Goal: Task Accomplishment & Management: Manage account settings

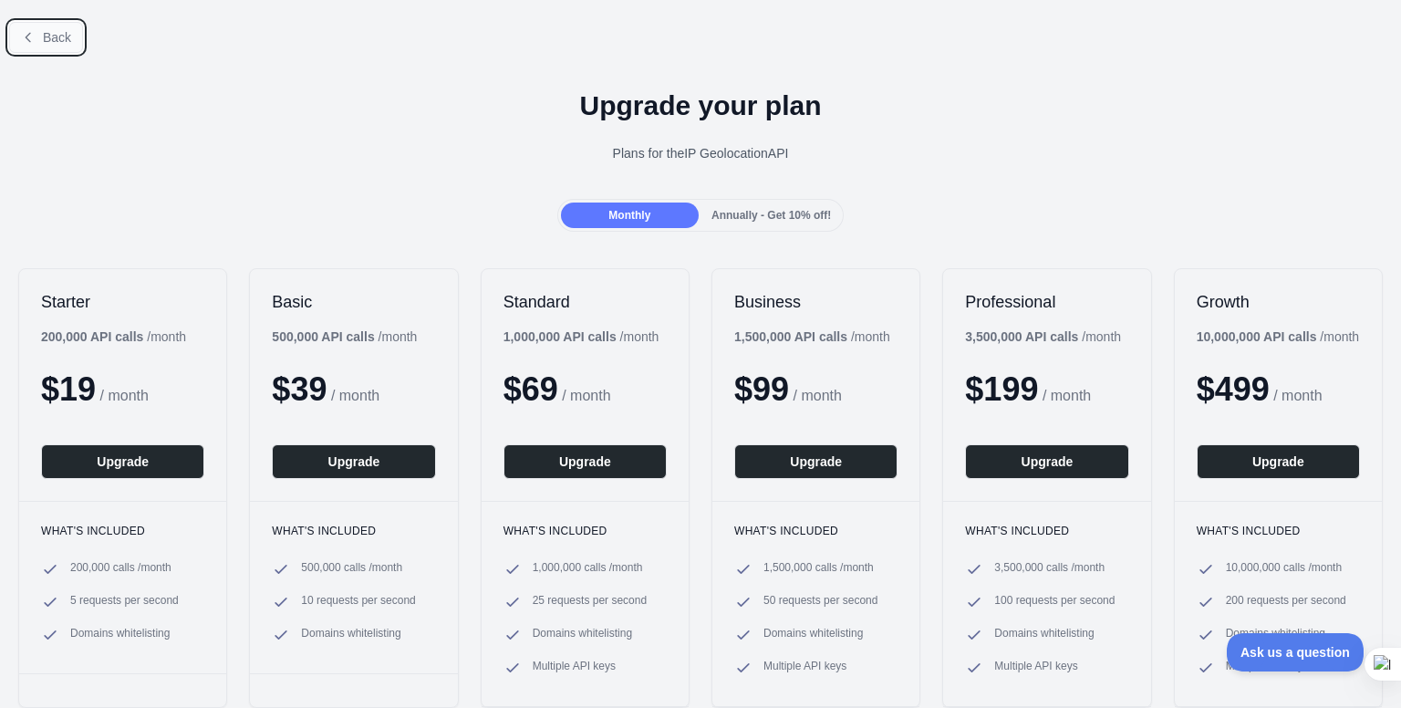
click at [48, 45] on span "Back" at bounding box center [57, 37] width 28 height 15
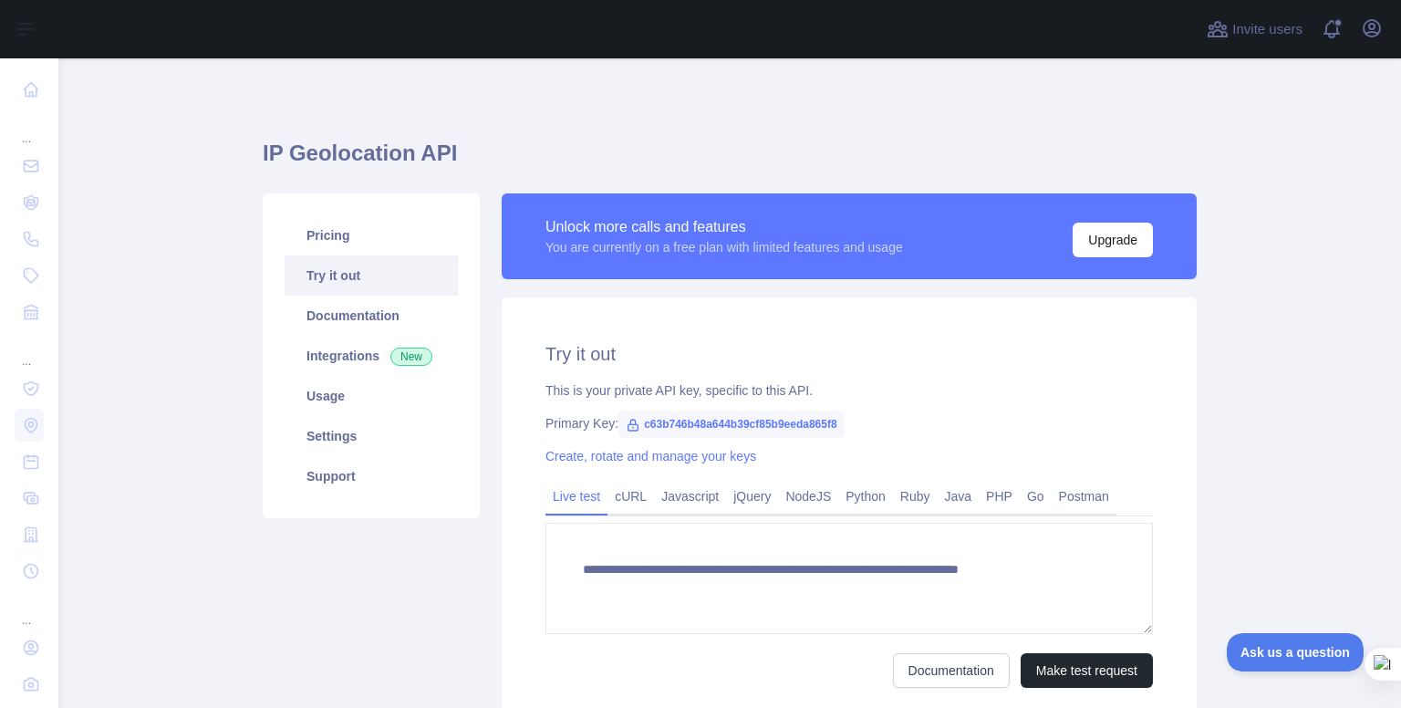
type textarea "**********"
click at [357, 416] on link "Usage" at bounding box center [371, 396] width 173 height 40
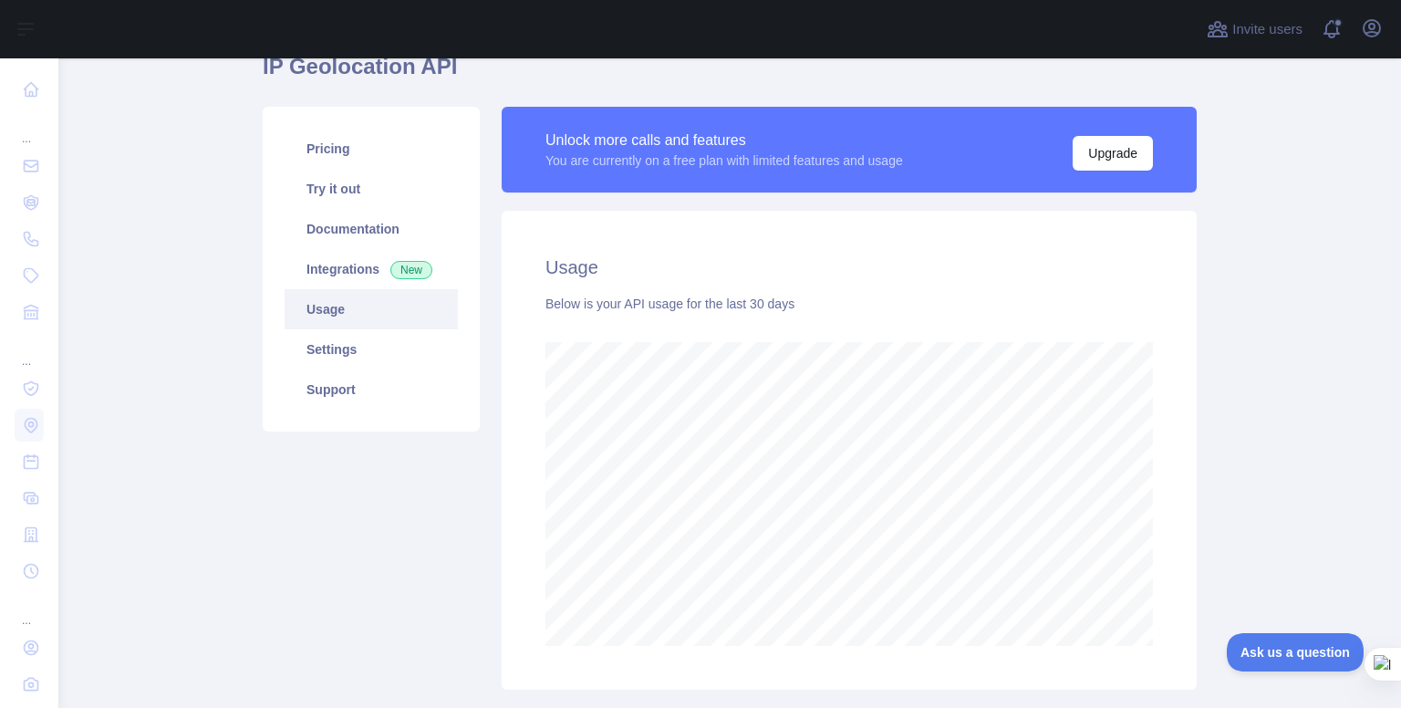
scroll to position [88, 0]
click at [1164, 707] on html "Open sidebar Open sidebar ... ... ... Invite users View notifications Open user…" at bounding box center [700, 354] width 1401 height 708
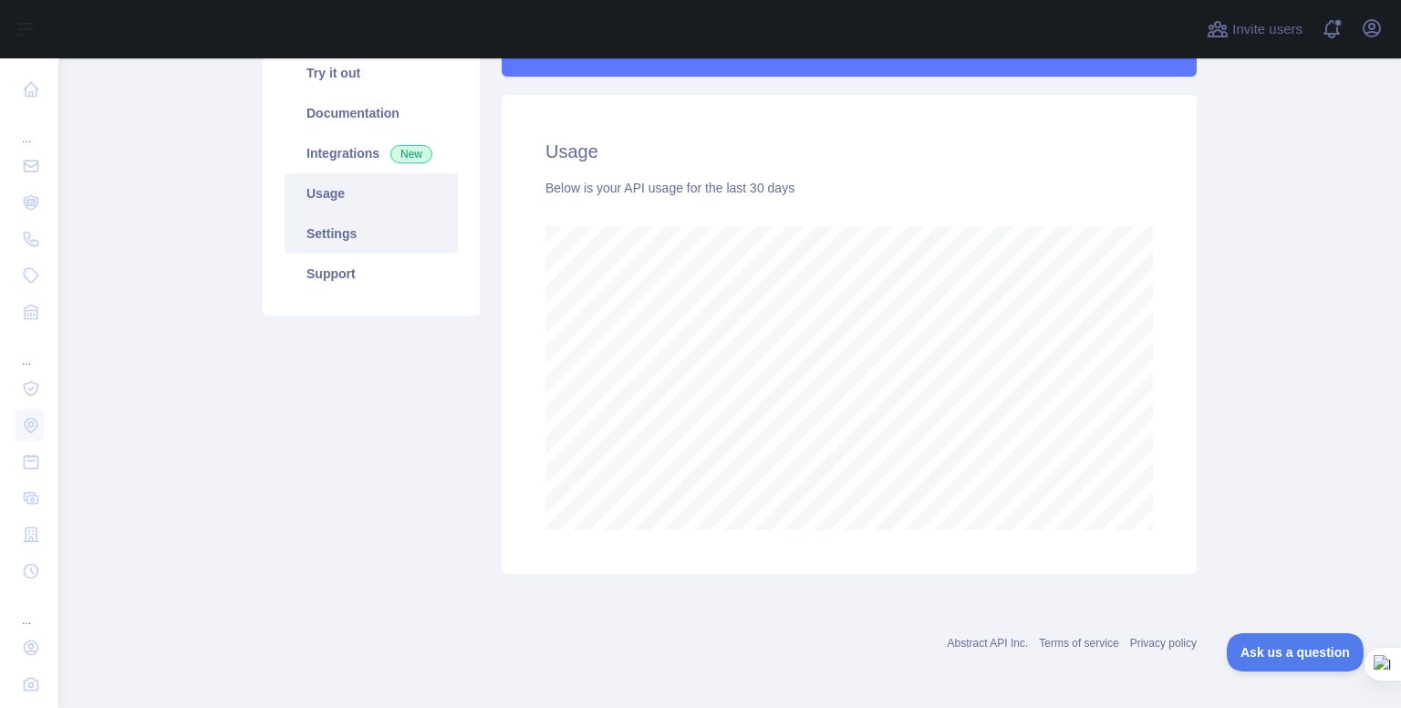
click at [383, 254] on link "Settings" at bounding box center [371, 233] width 173 height 40
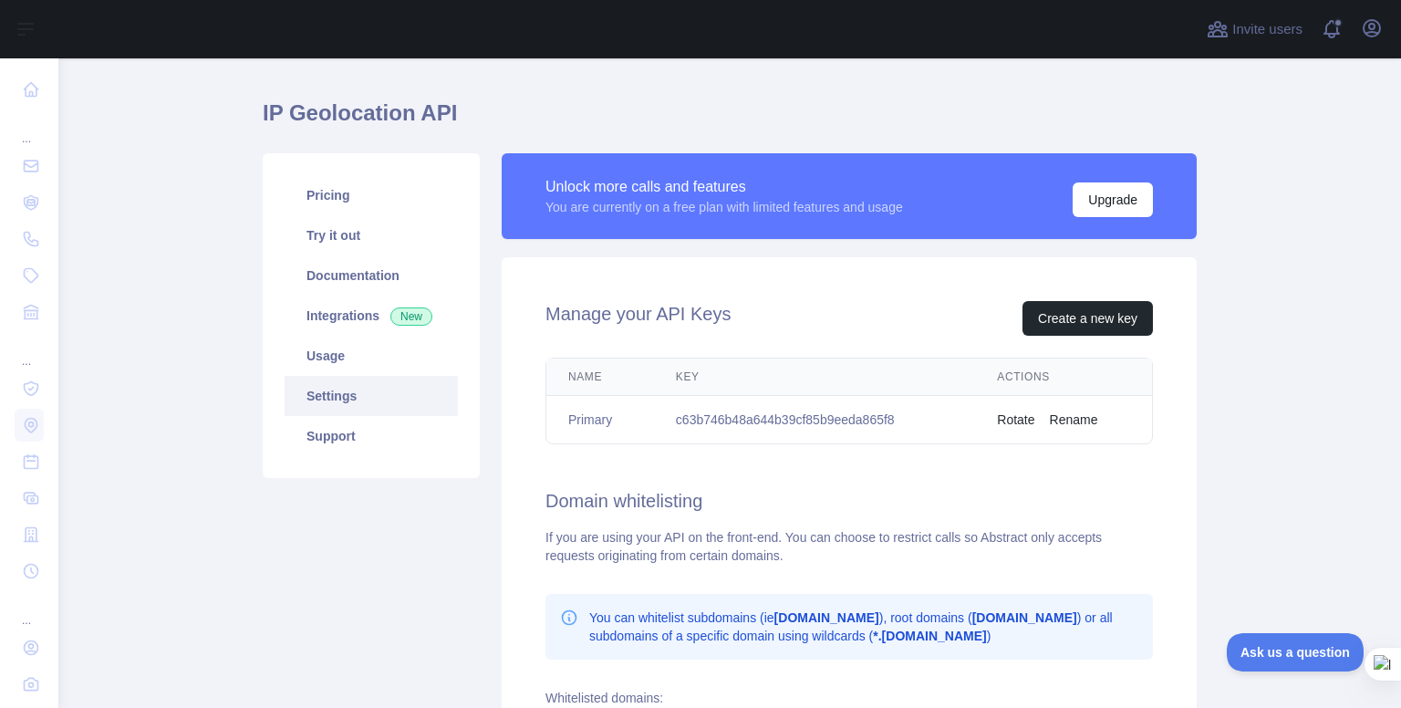
scroll to position [39, 0]
click at [377, 239] on link "Try it out" at bounding box center [371, 236] width 173 height 40
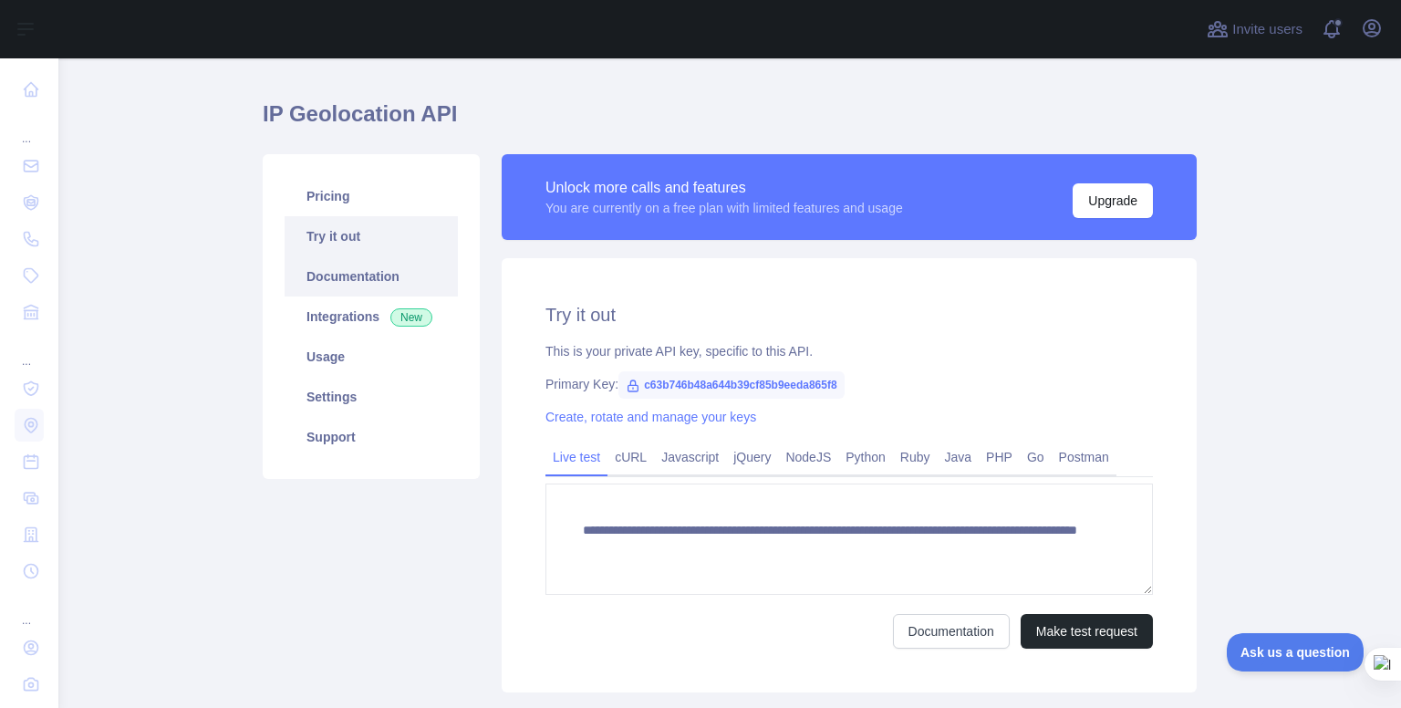
click at [379, 280] on link "Documentation" at bounding box center [371, 276] width 173 height 40
click at [379, 329] on link "Integrations New" at bounding box center [371, 316] width 173 height 40
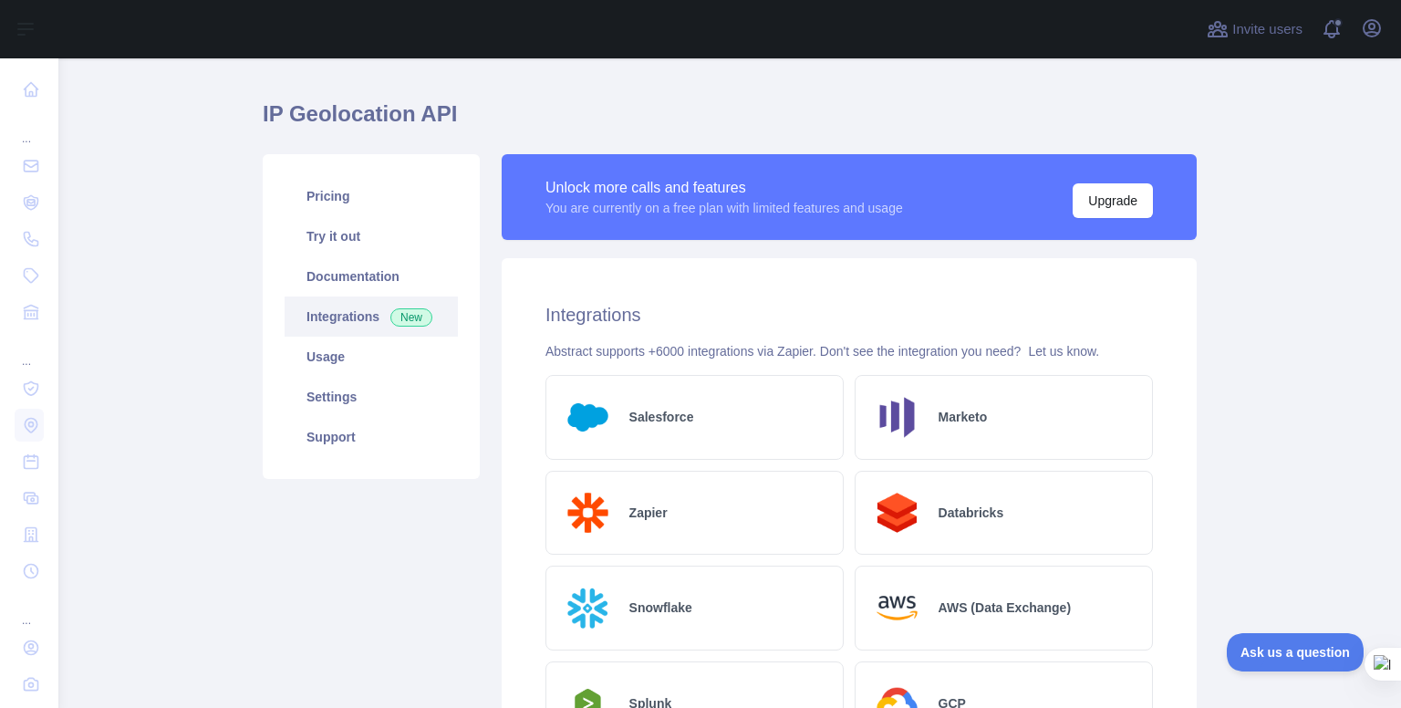
click at [664, 447] on div "Salesforce" at bounding box center [695, 417] width 298 height 85
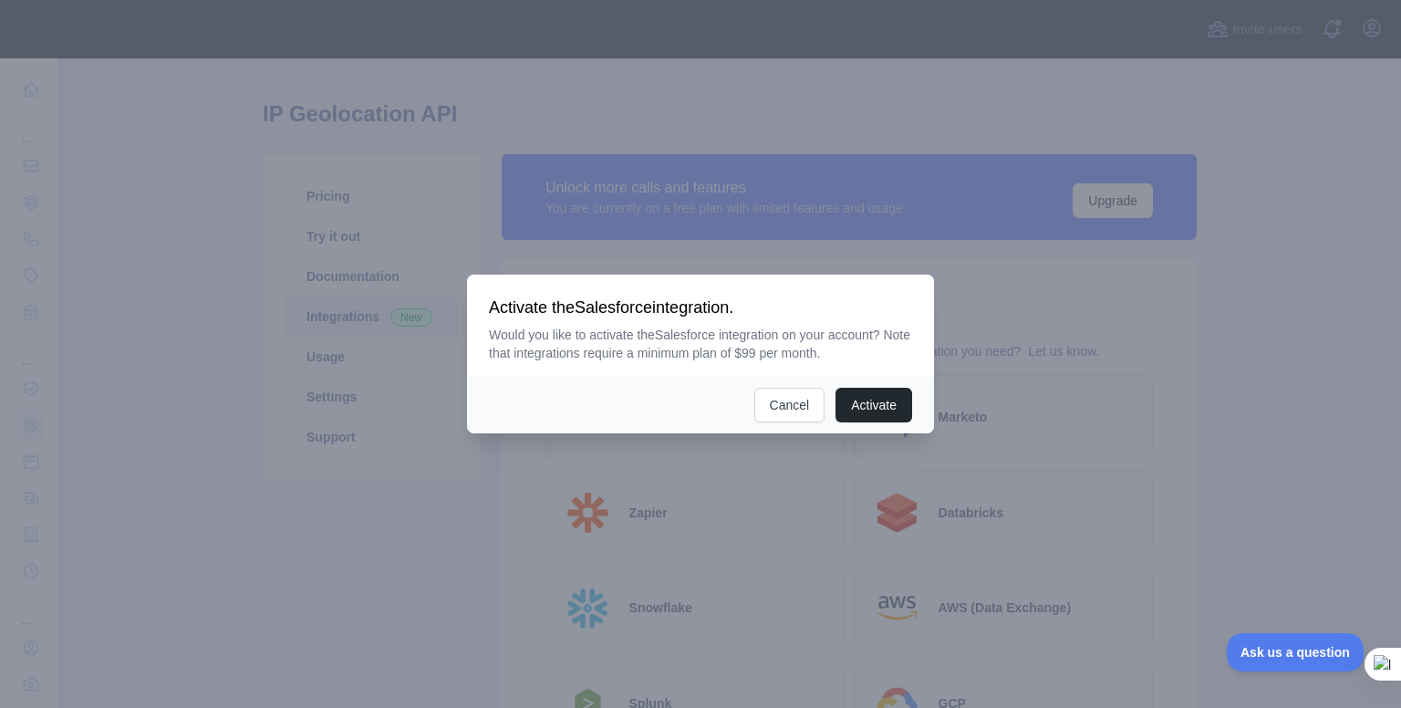
click at [836, 388] on button "Activate" at bounding box center [874, 405] width 77 height 35
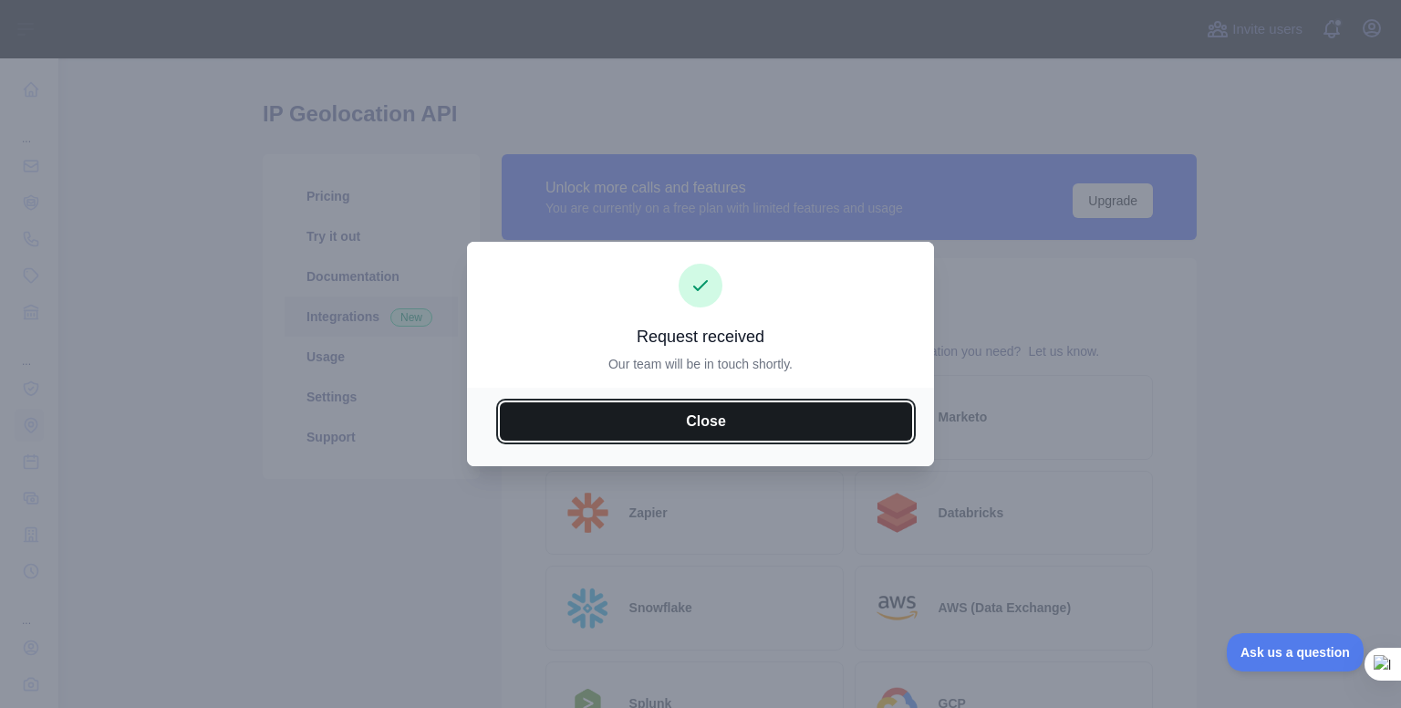
click at [703, 440] on button "Close" at bounding box center [706, 421] width 412 height 38
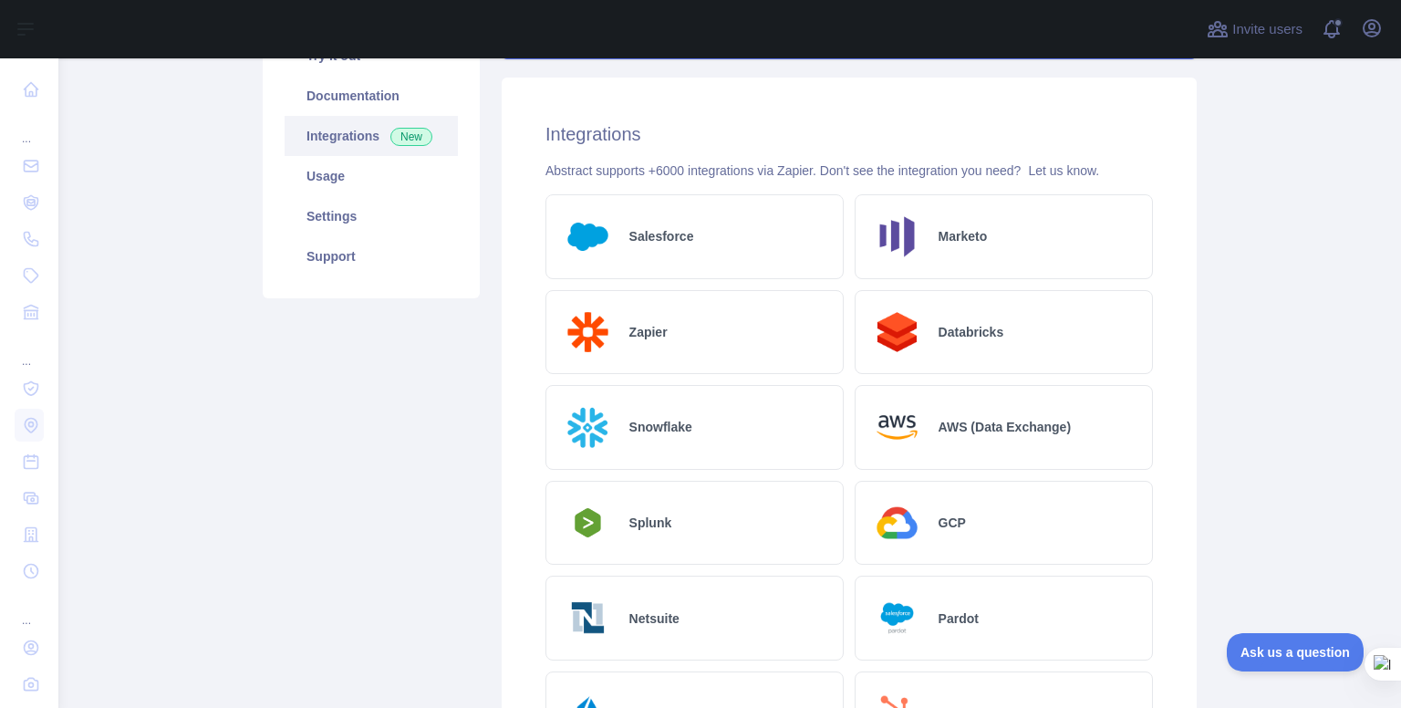
scroll to position [225, 0]
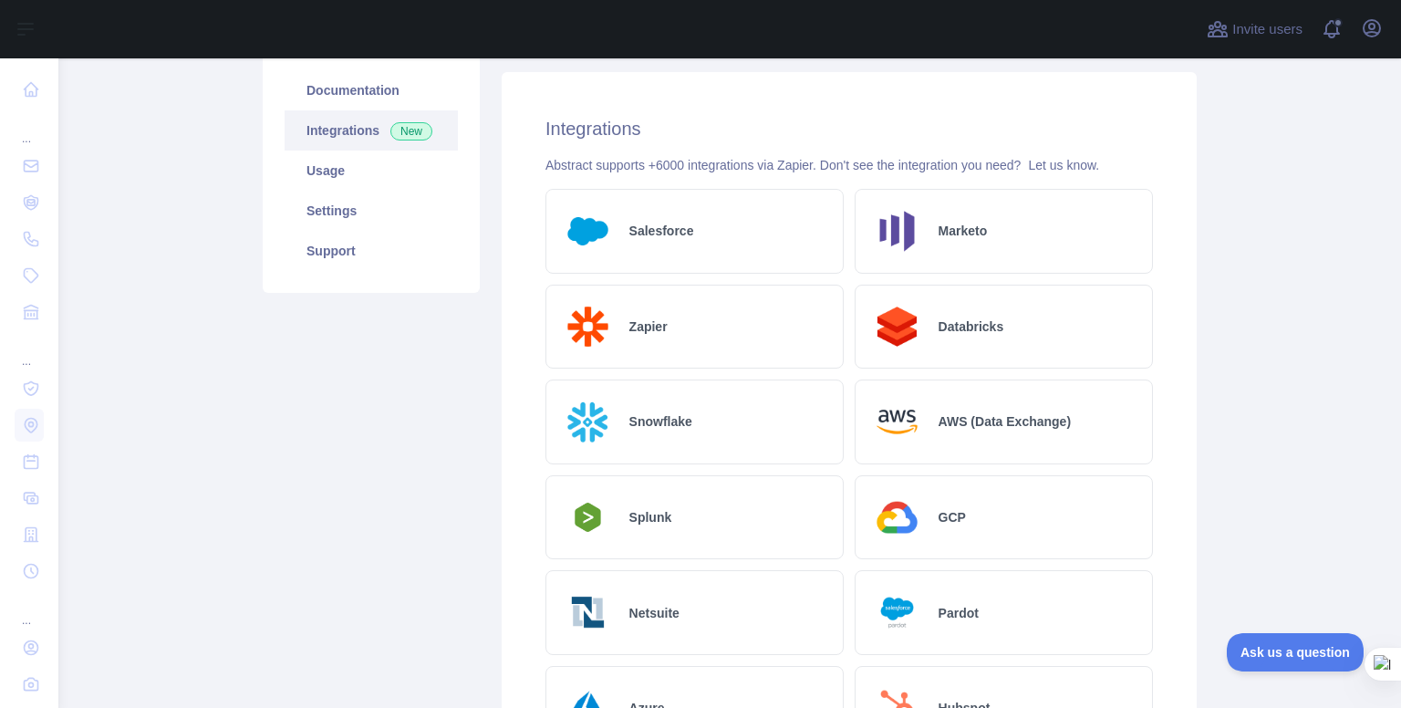
click at [711, 414] on div "Snowflake" at bounding box center [695, 421] width 298 height 85
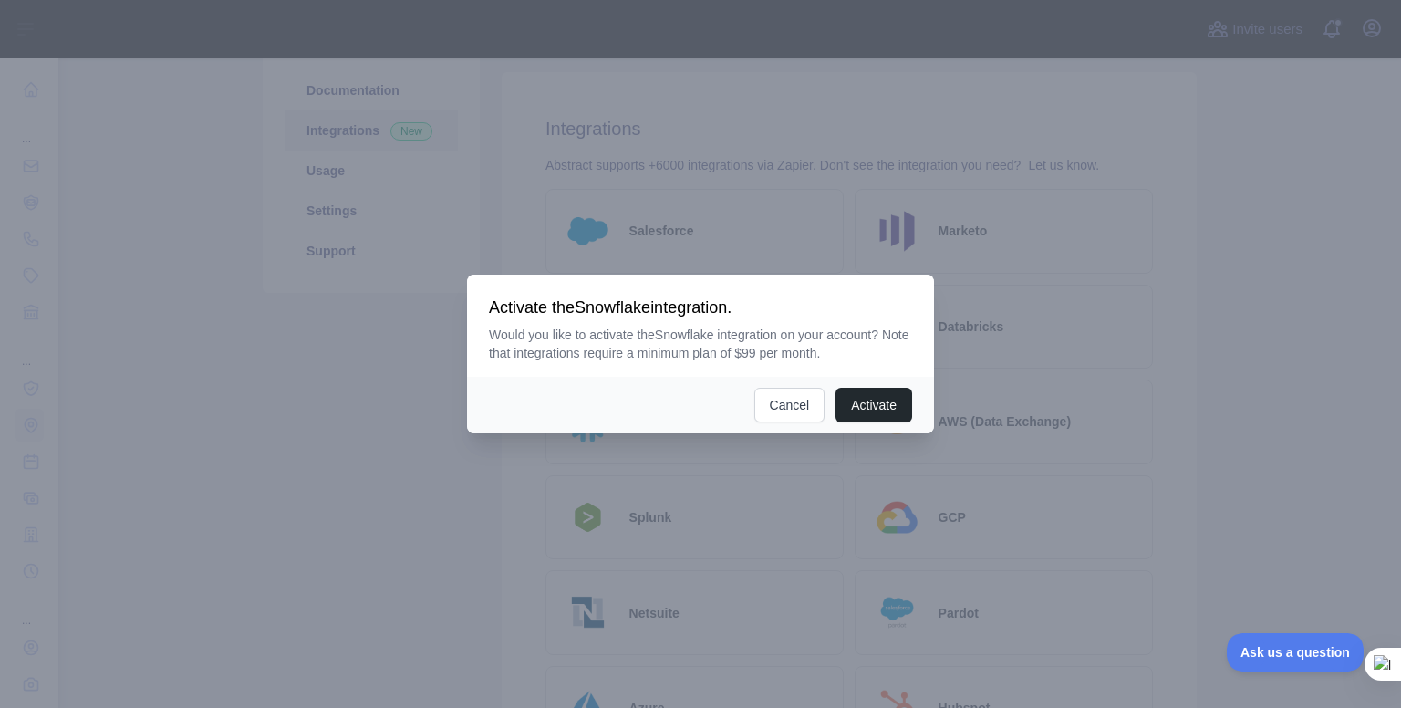
click at [836, 388] on button "Activate" at bounding box center [874, 405] width 77 height 35
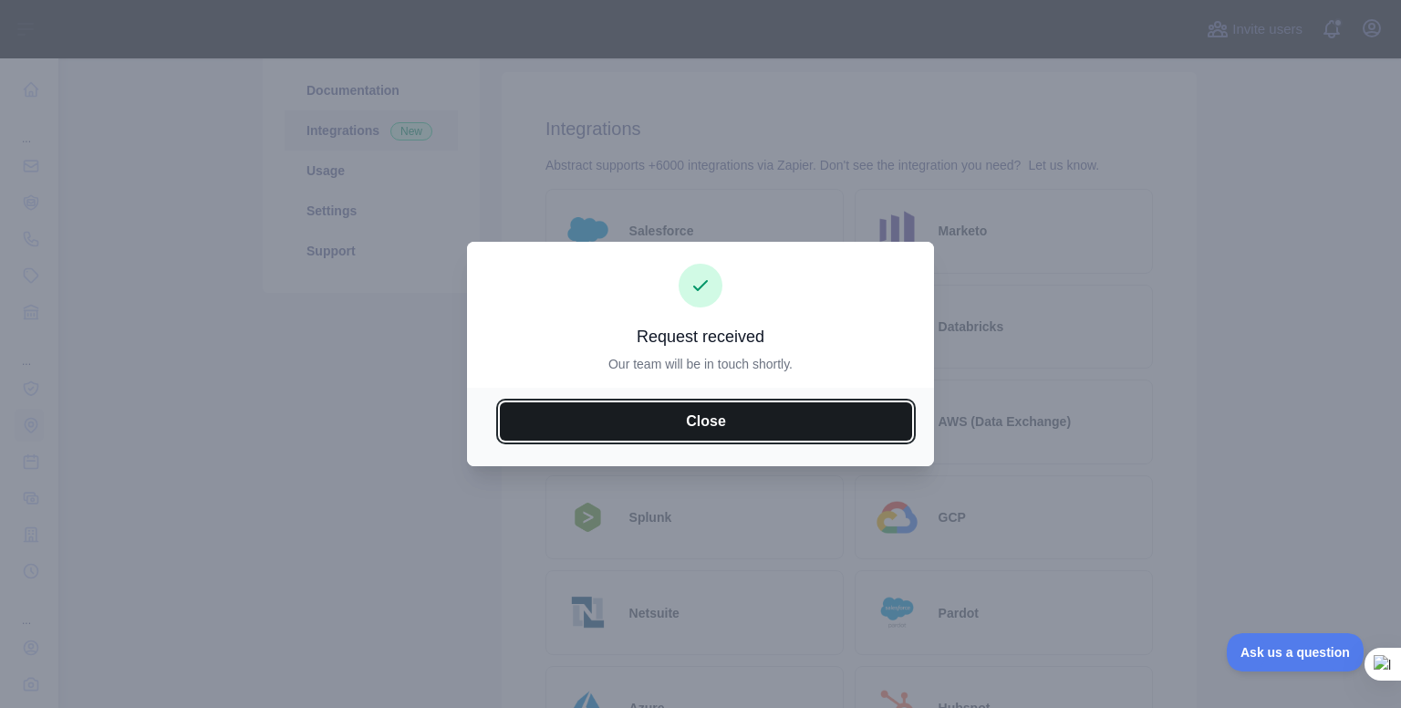
click at [768, 412] on button "Close" at bounding box center [706, 421] width 412 height 38
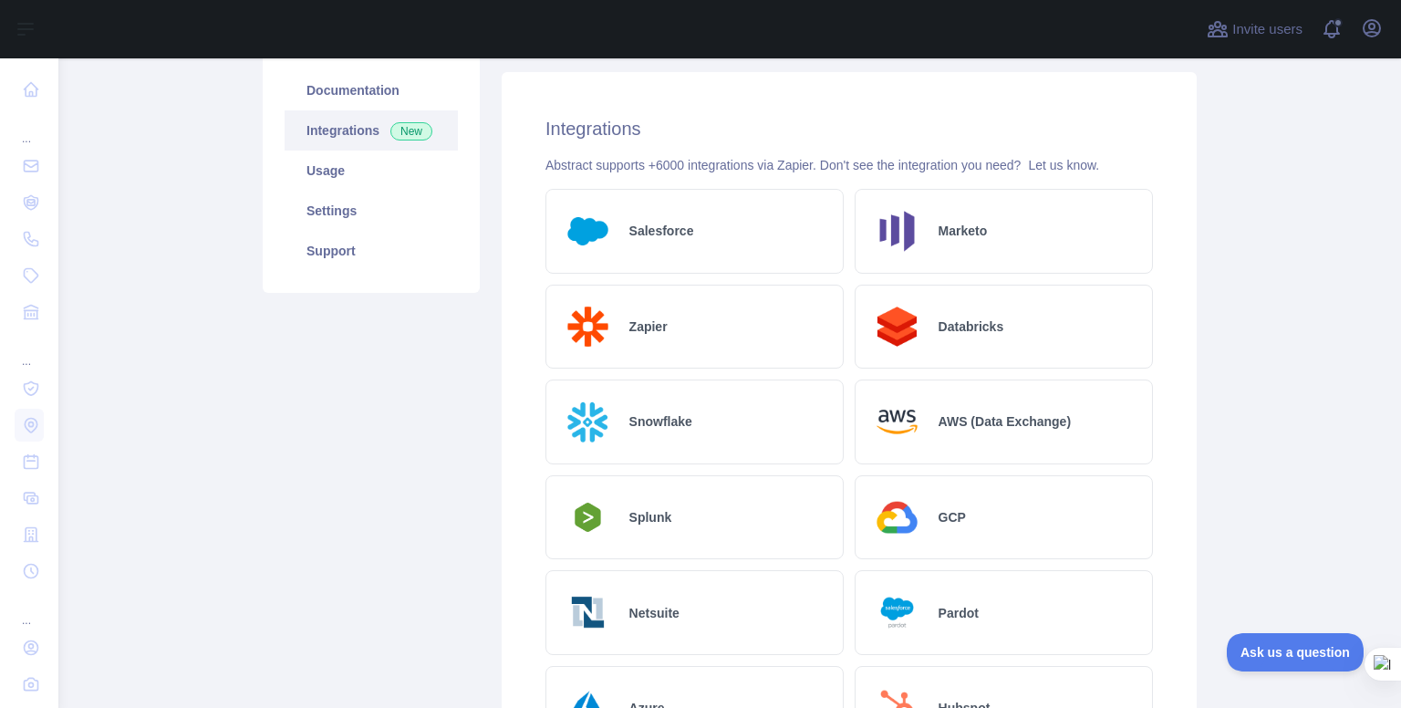
click at [901, 515] on img at bounding box center [897, 518] width 54 height 54
